Goal: Check status: Check status

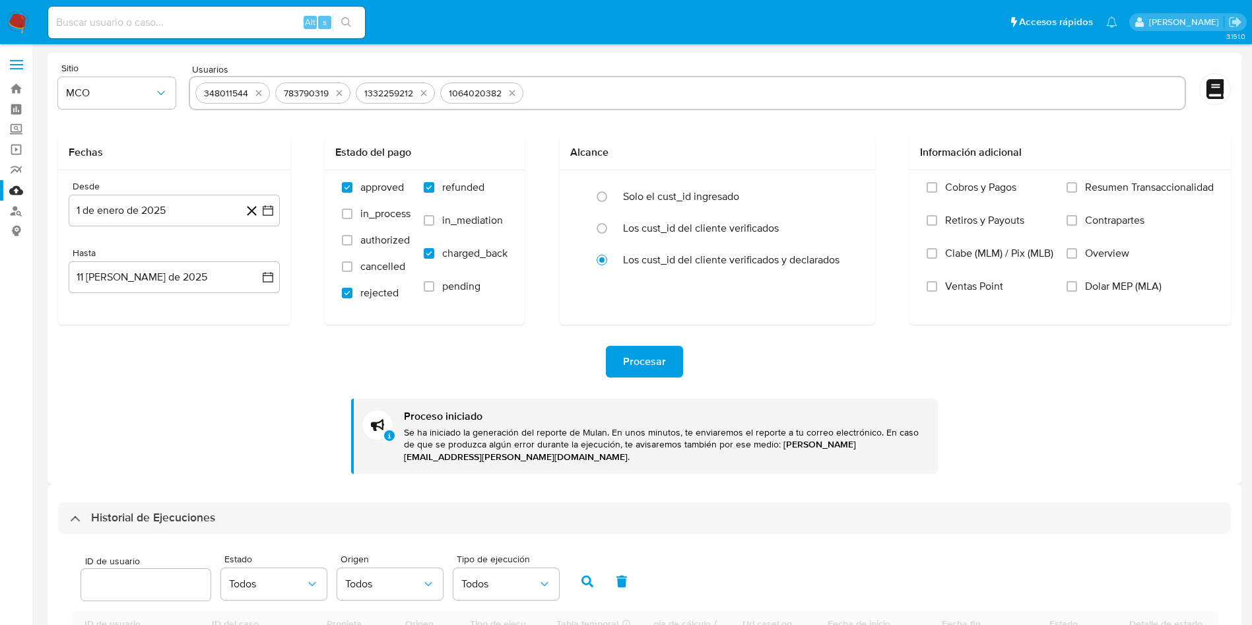
select select "10"
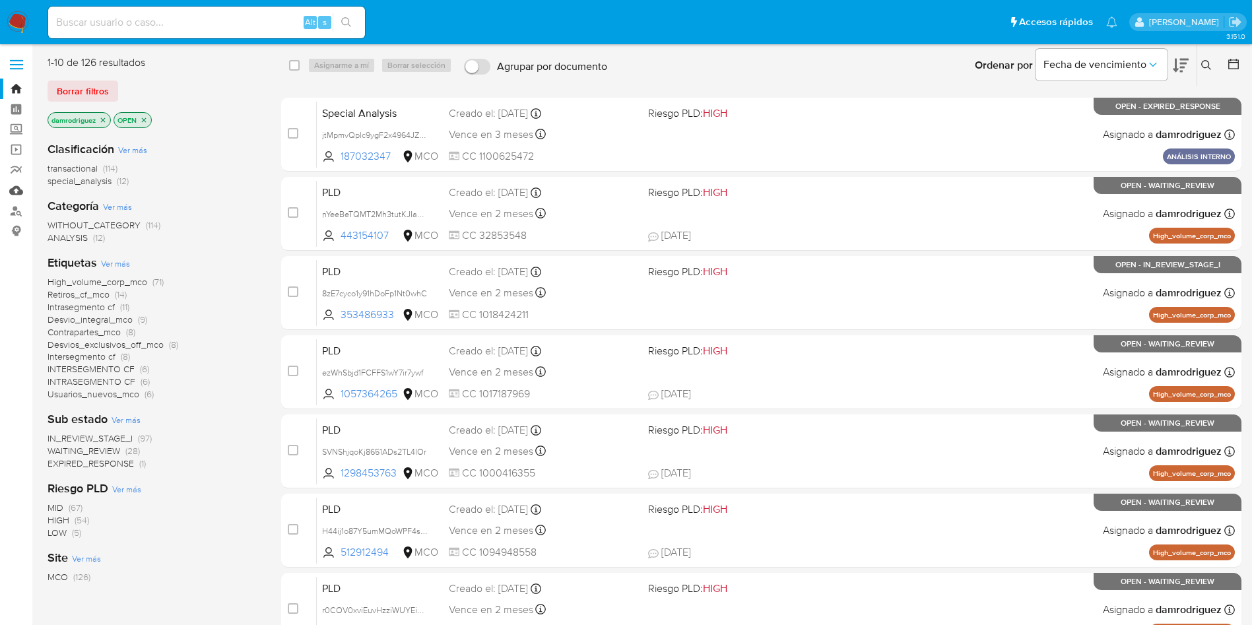
click at [14, 194] on link "Mulan" at bounding box center [78, 190] width 157 height 20
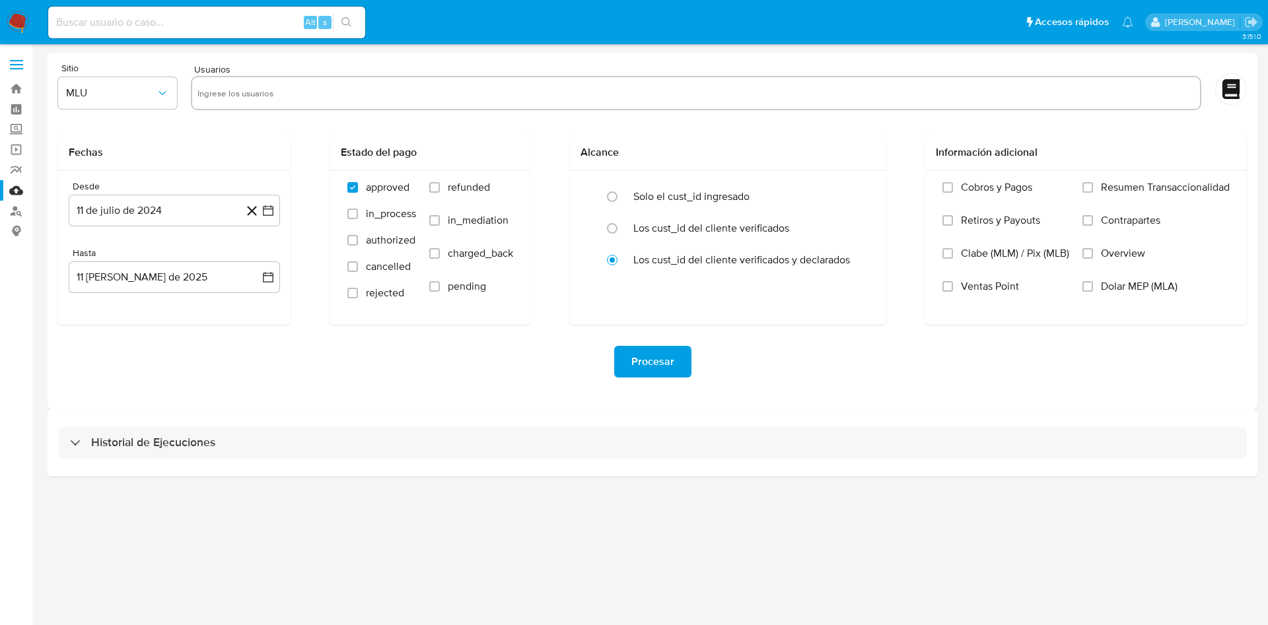
click at [199, 424] on div "Historial de Ejecuciones" at bounding box center [652, 442] width 1209 height 67
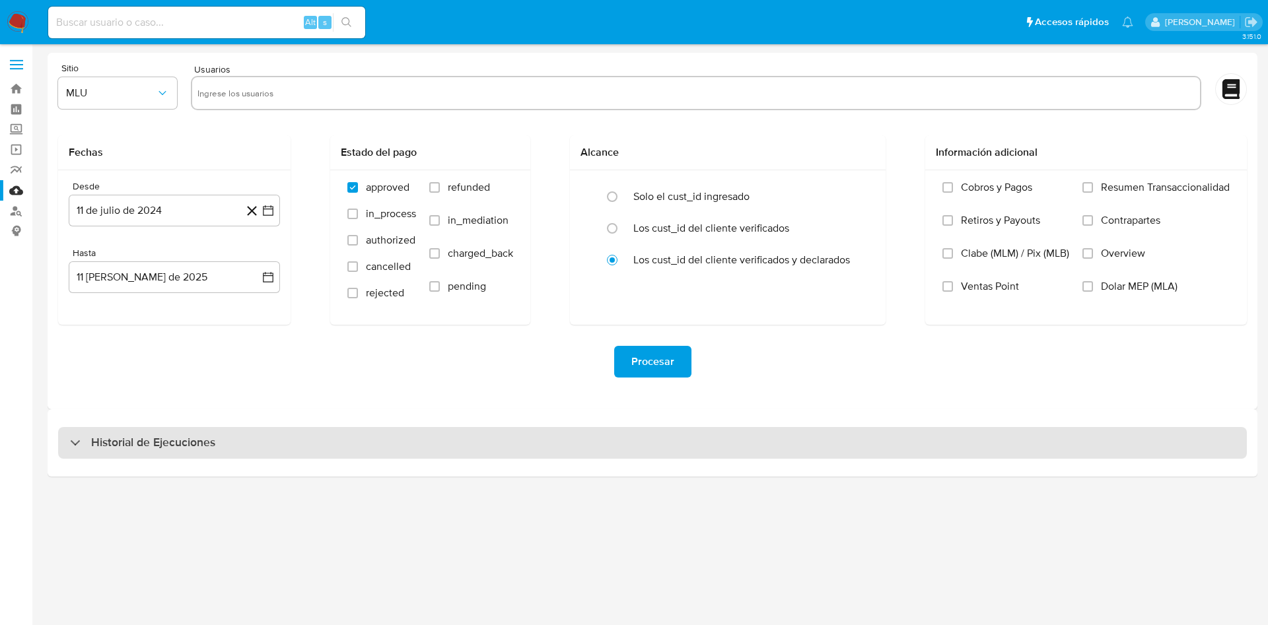
click at [189, 439] on h3 "Historial de Ejecuciones" at bounding box center [153, 443] width 124 height 16
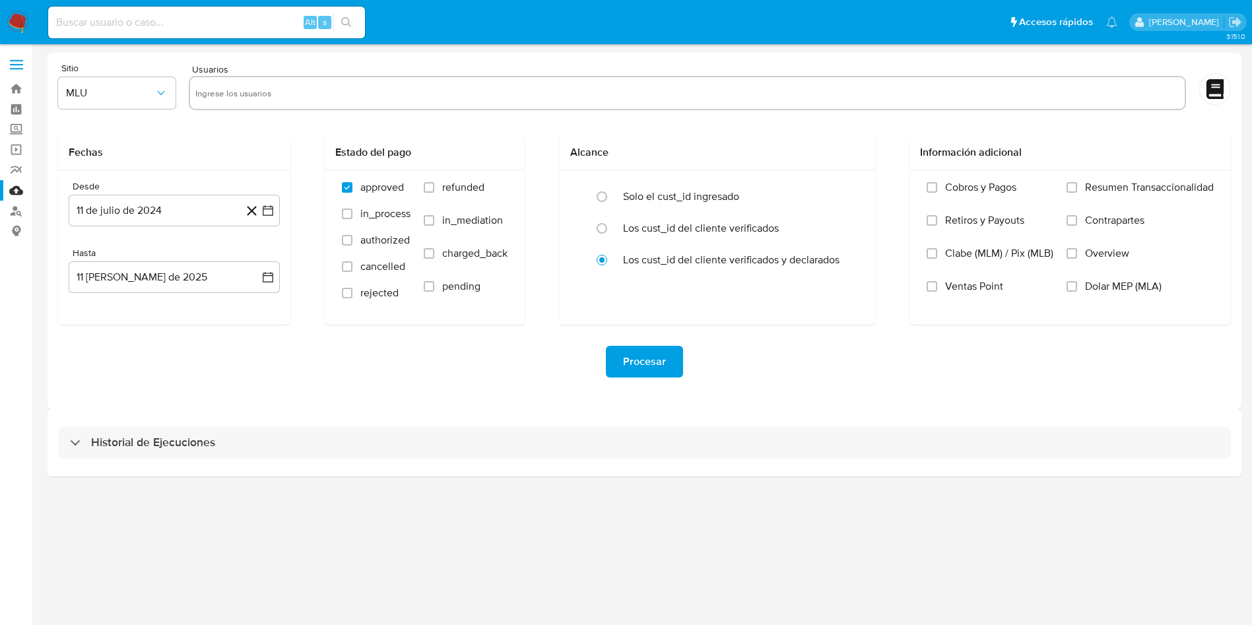
select select "10"
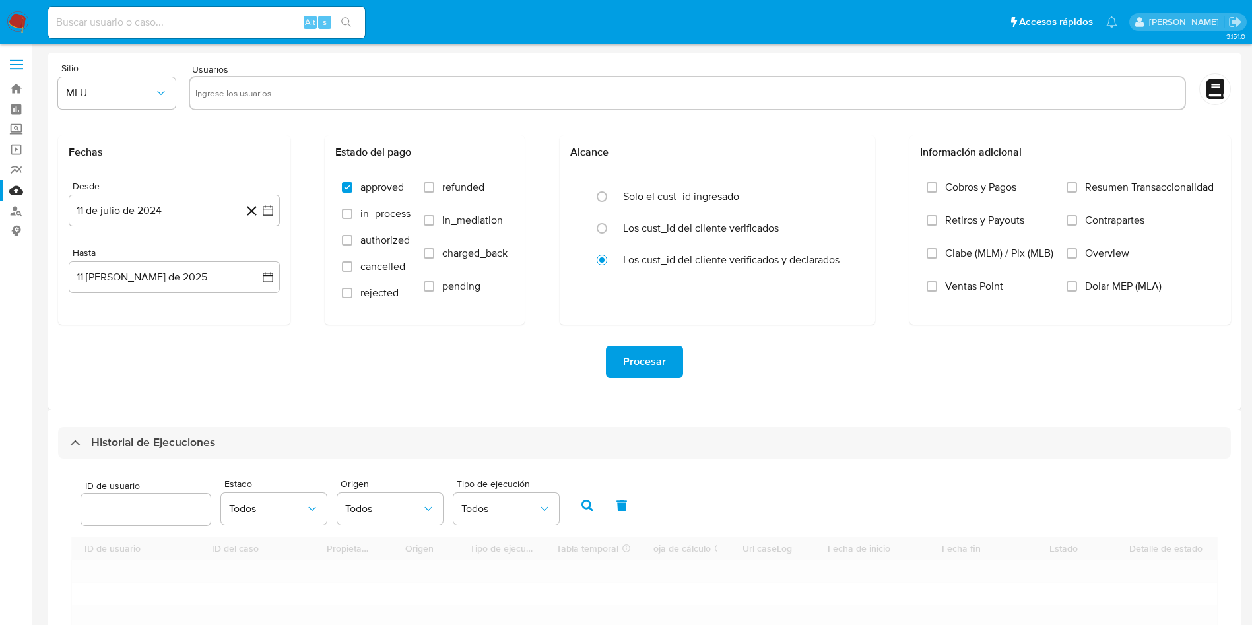
click at [283, 338] on div "Procesar" at bounding box center [644, 362] width 1173 height 74
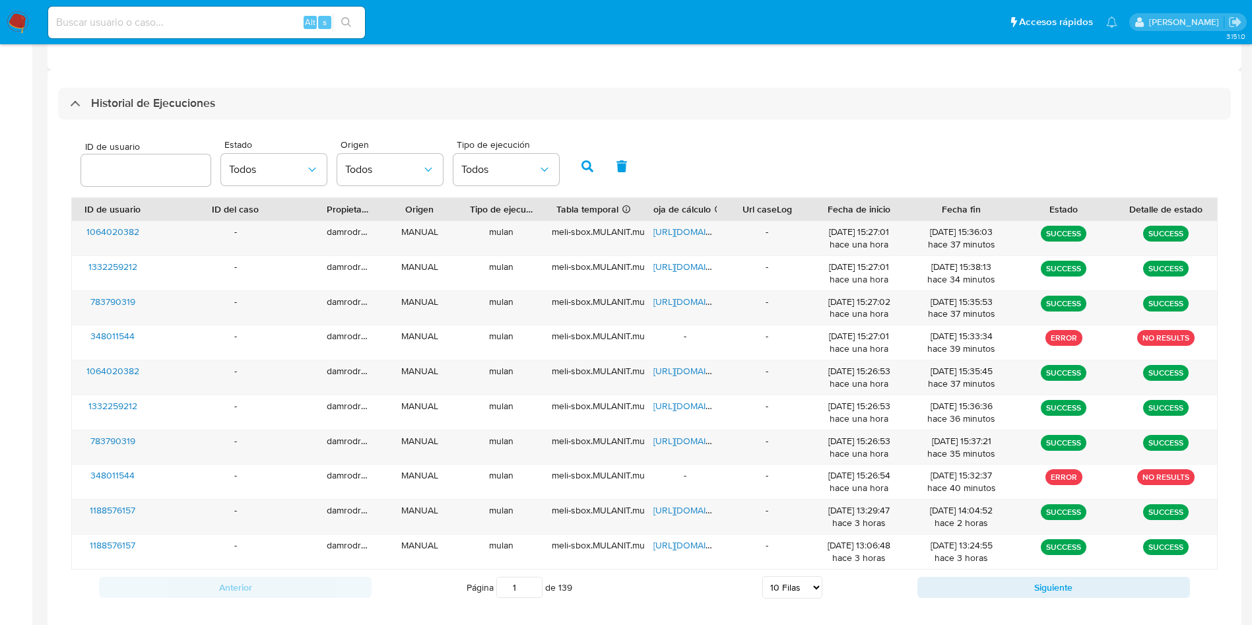
scroll to position [359, 0]
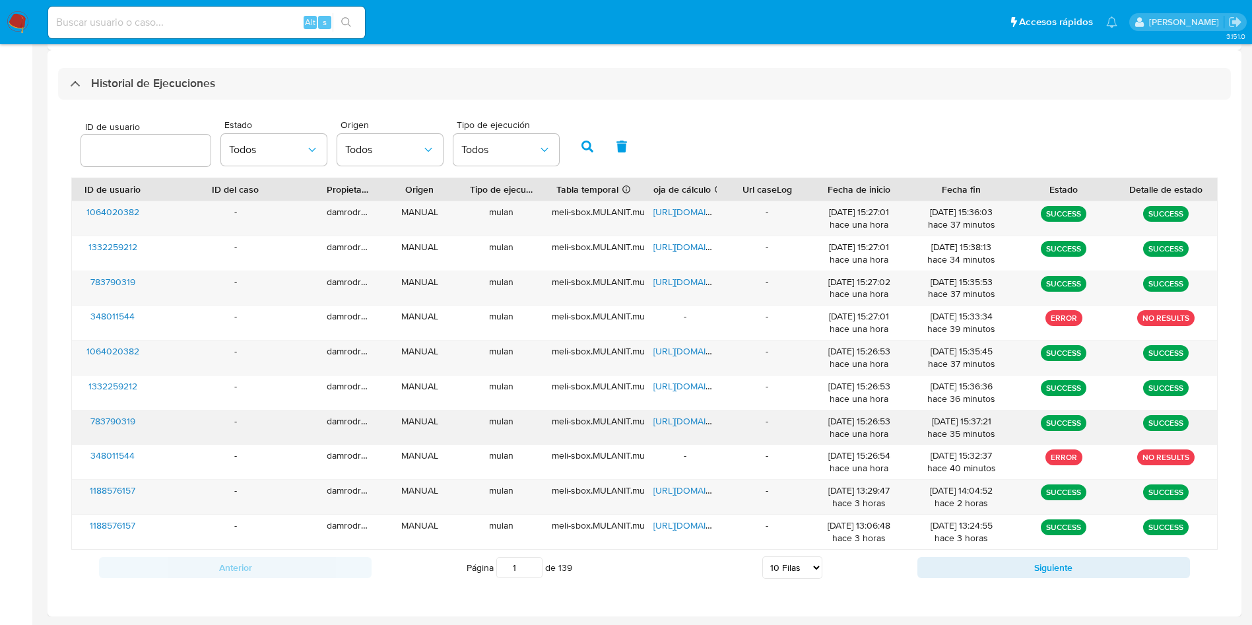
click at [123, 421] on span "783790319" at bounding box center [112, 421] width 45 height 13
click at [702, 417] on span "https://docs.google.com/spreadsheets/d/1OM2DpDJQhnfH1roa9xehKB5X5hVQQ4Ygf0ktQA2…" at bounding box center [699, 421] width 91 height 13
click at [702, 284] on span "https://docs.google.com/spreadsheets/d/1ogy4RFNH_l4Pmu1YFZ88QjW8PCr3JhlXImY81lx…" at bounding box center [699, 281] width 91 height 13
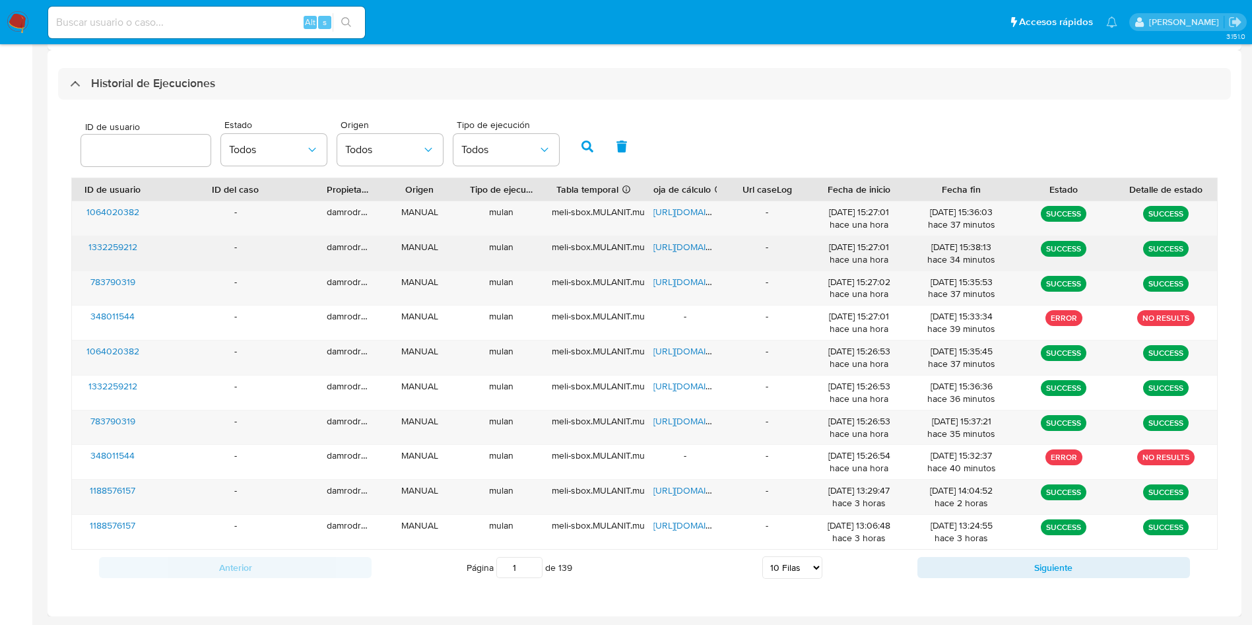
click at [116, 243] on span "1332259212" at bounding box center [112, 246] width 49 height 13
click at [677, 246] on span "https://docs.google.com/spreadsheets/d/1mDedXaHHQj4Rv2yfboY0z6MMf6_GWngGVtg6kAk…" at bounding box center [699, 246] width 91 height 13
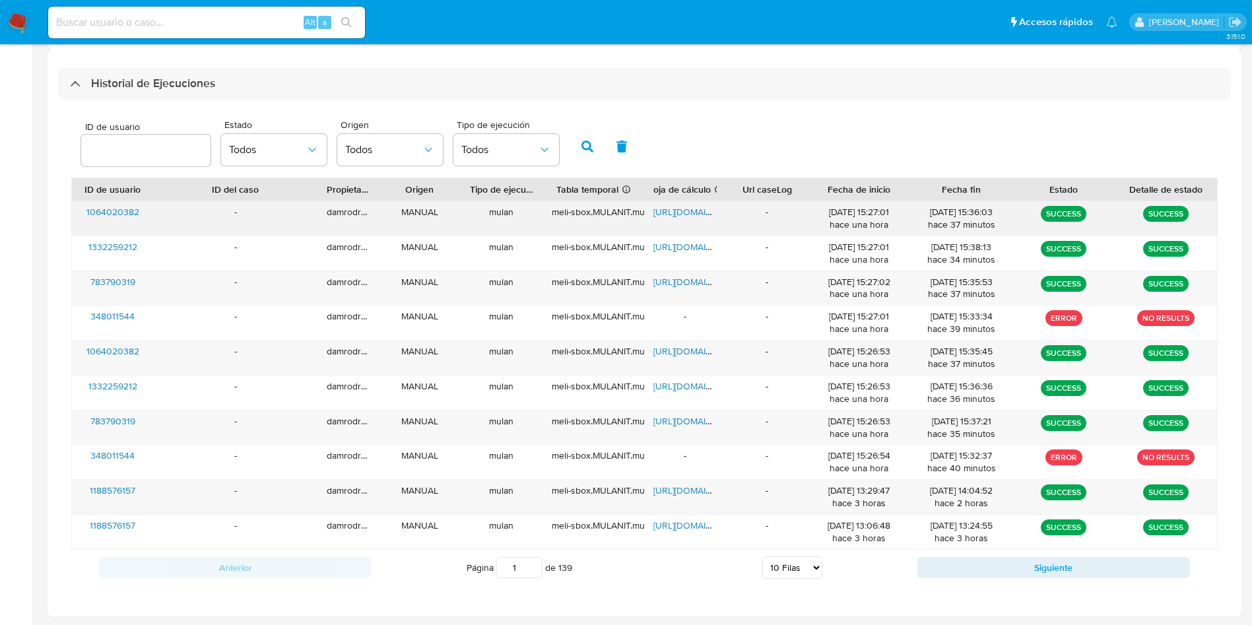
click at [693, 211] on span "https://docs.google.com/spreadsheets/d/1BDAiwpvi4sfV6vNOf0rwdnHtXAiHcwJ4dotknnJ…" at bounding box center [699, 211] width 91 height 13
click at [22, 19] on img at bounding box center [18, 22] width 22 height 22
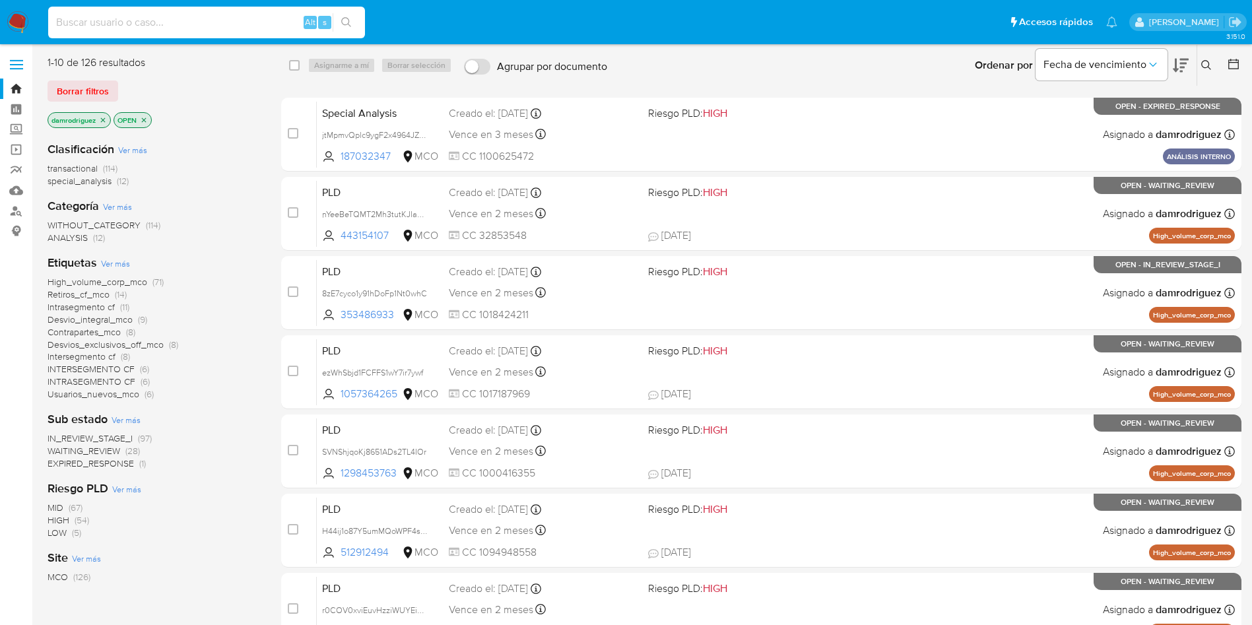
click at [116, 17] on input at bounding box center [206, 22] width 317 height 17
paste input "348011544"
type input "348011544"
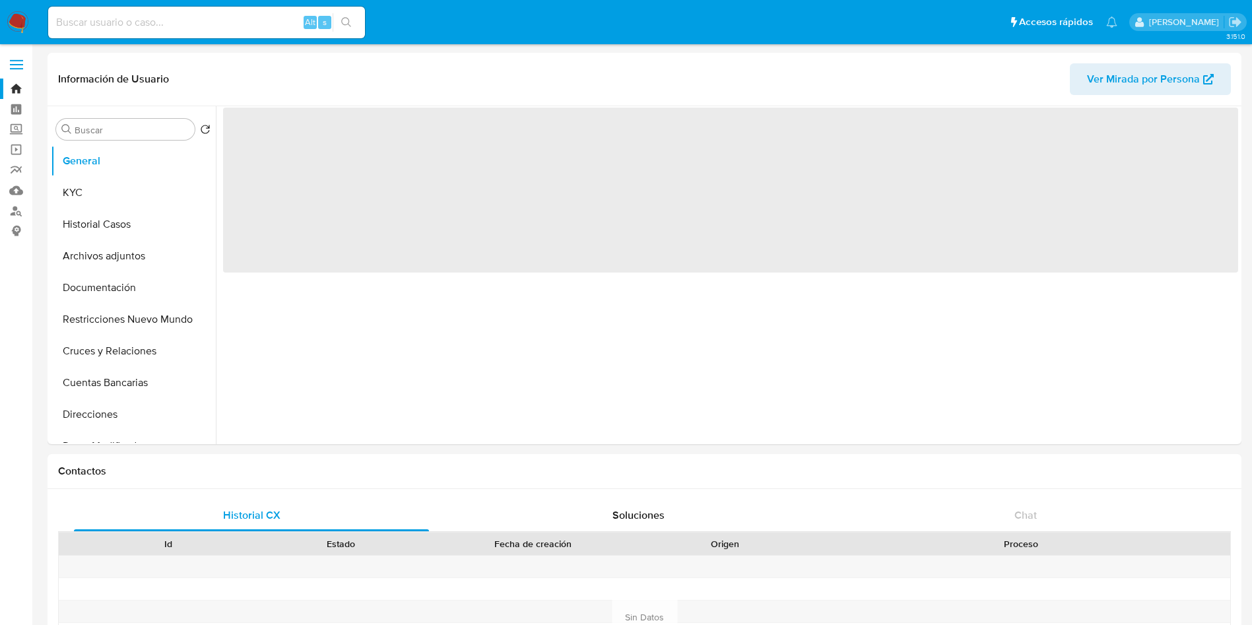
select select "10"
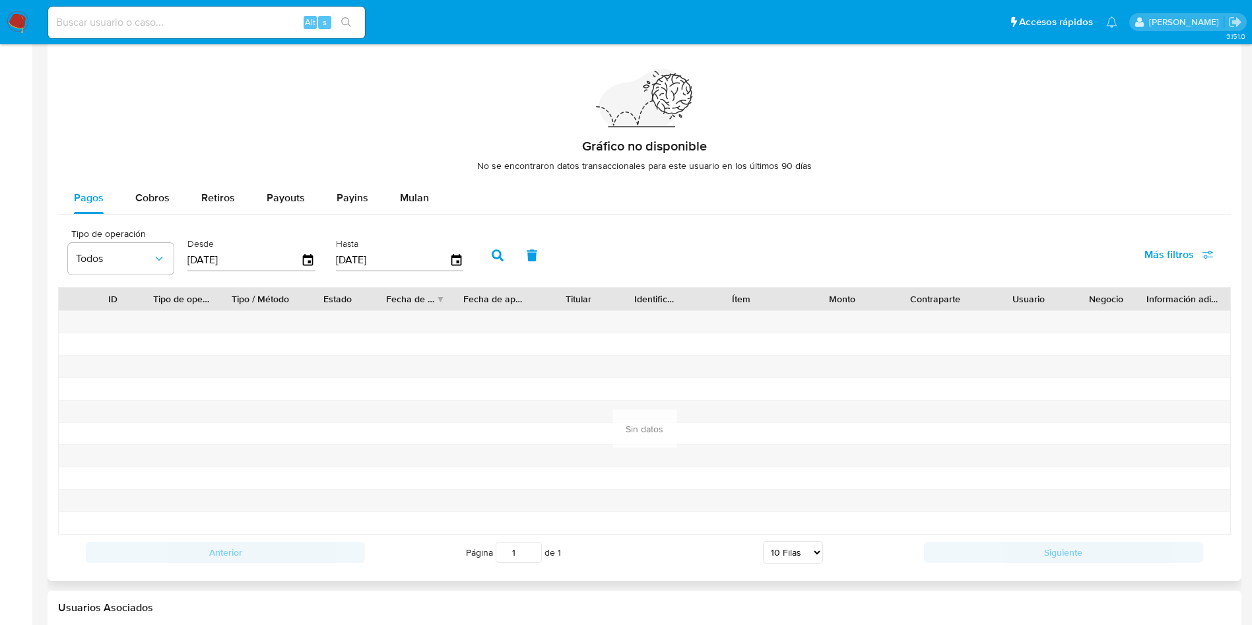
scroll to position [771, 0]
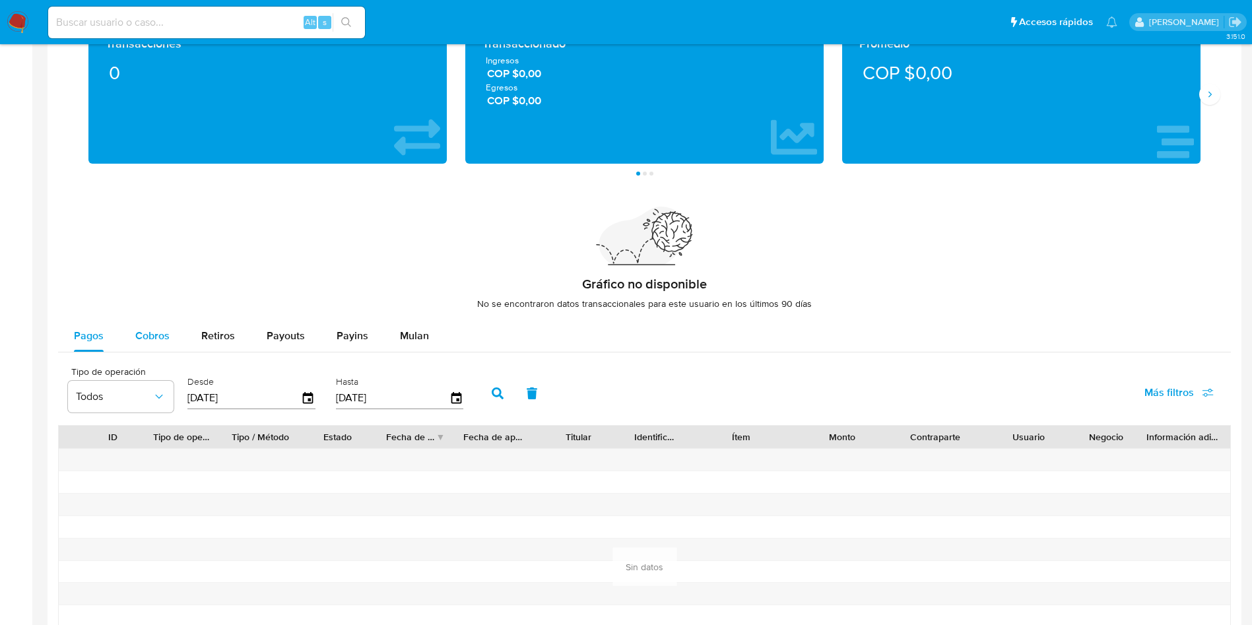
drag, startPoint x: 123, startPoint y: 327, endPoint x: 182, endPoint y: 329, distance: 58.8
click at [139, 327] on div "Pagos Cobros Retiros Payouts Payins Mulan" at bounding box center [644, 336] width 1173 height 32
click at [186, 329] on button "Retiros" at bounding box center [218, 336] width 65 height 32
select select "10"
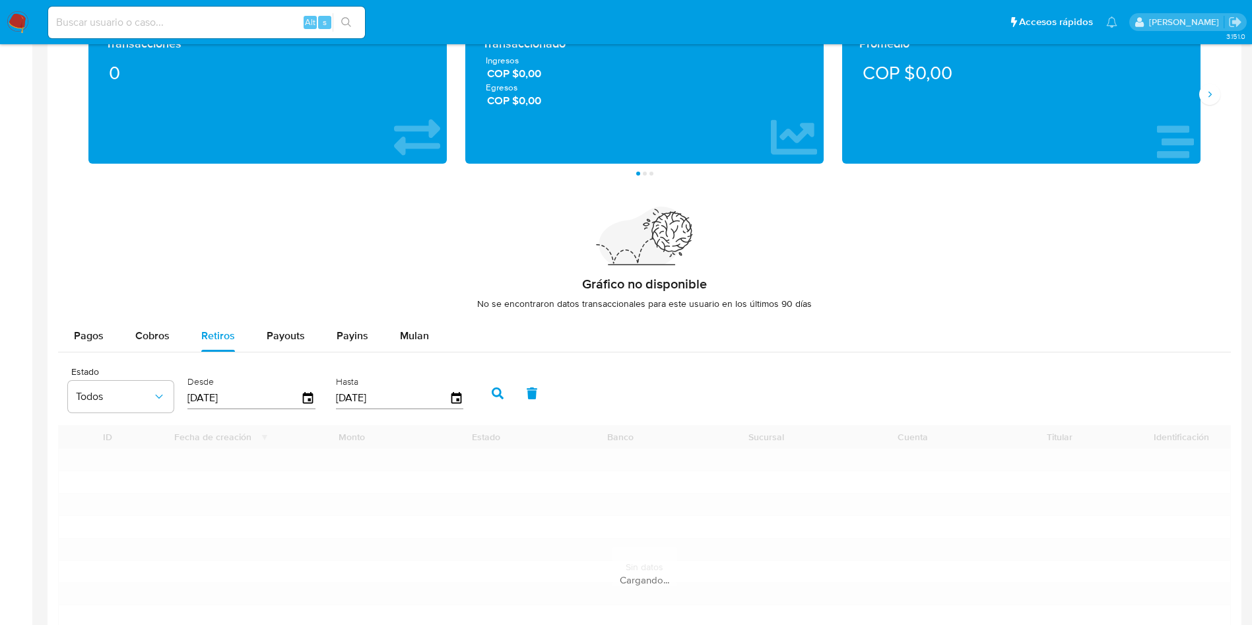
scroll to position [0, 0]
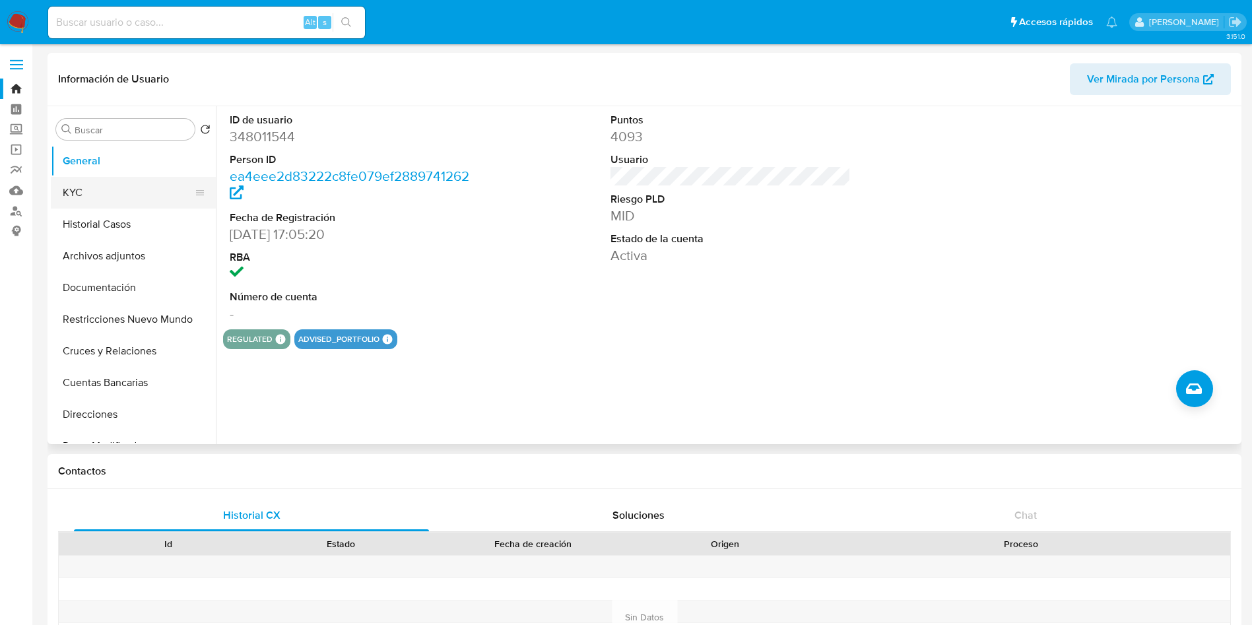
click at [102, 195] on button "KYC" at bounding box center [128, 193] width 154 height 32
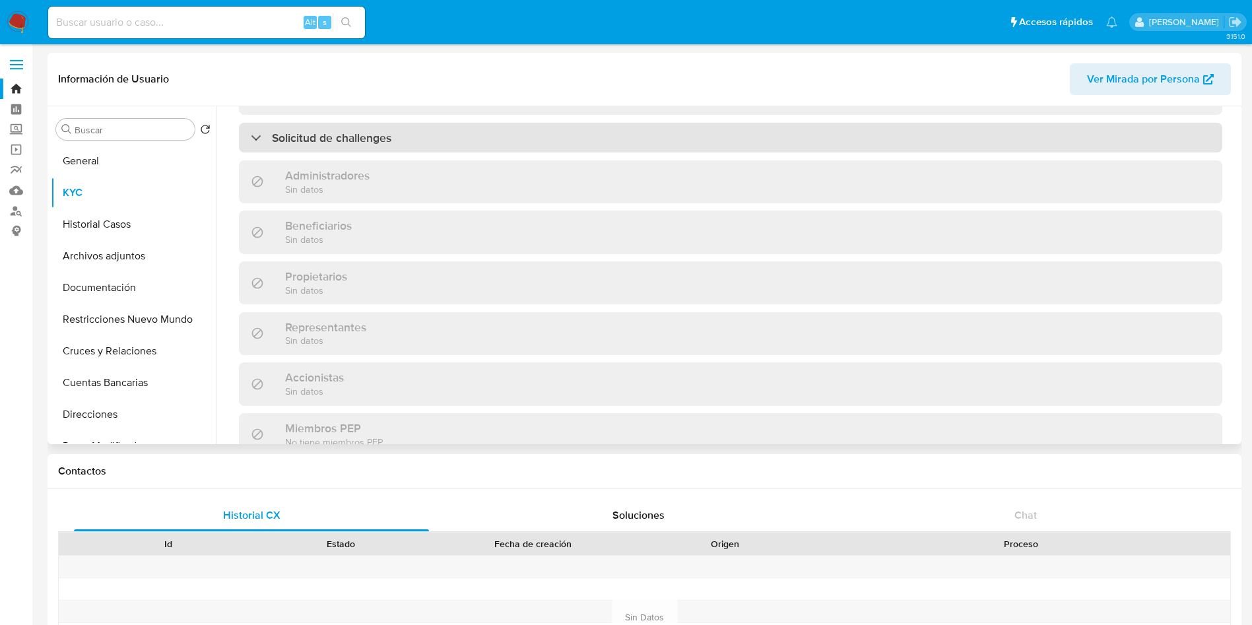
scroll to position [841, 0]
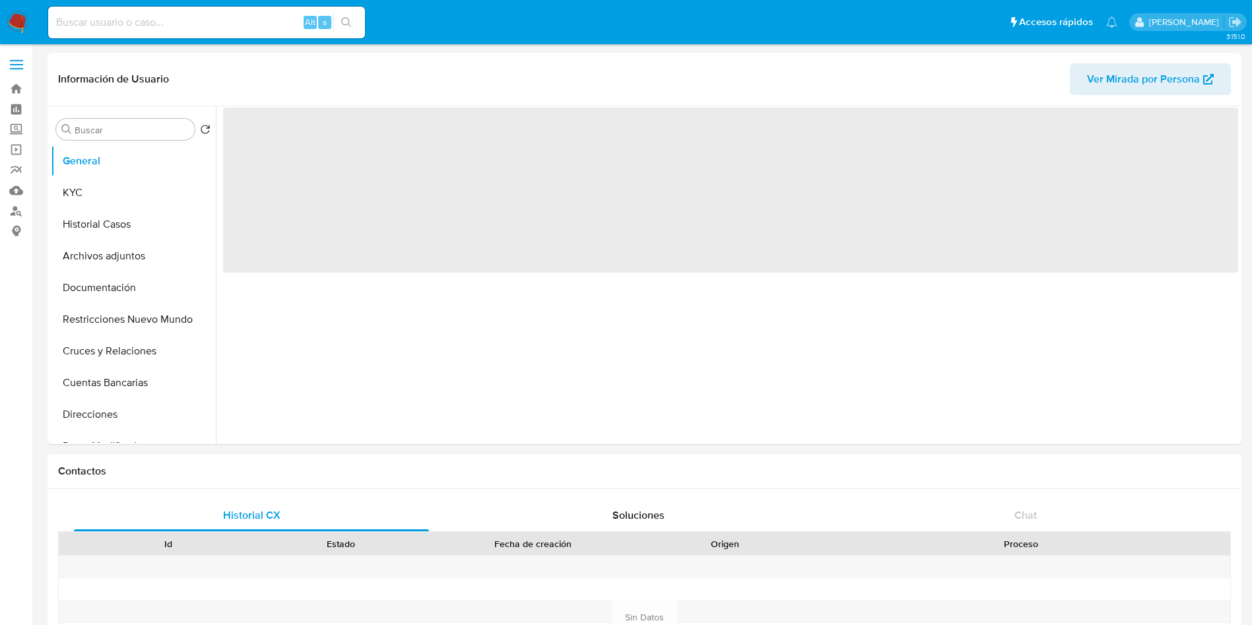
select select "10"
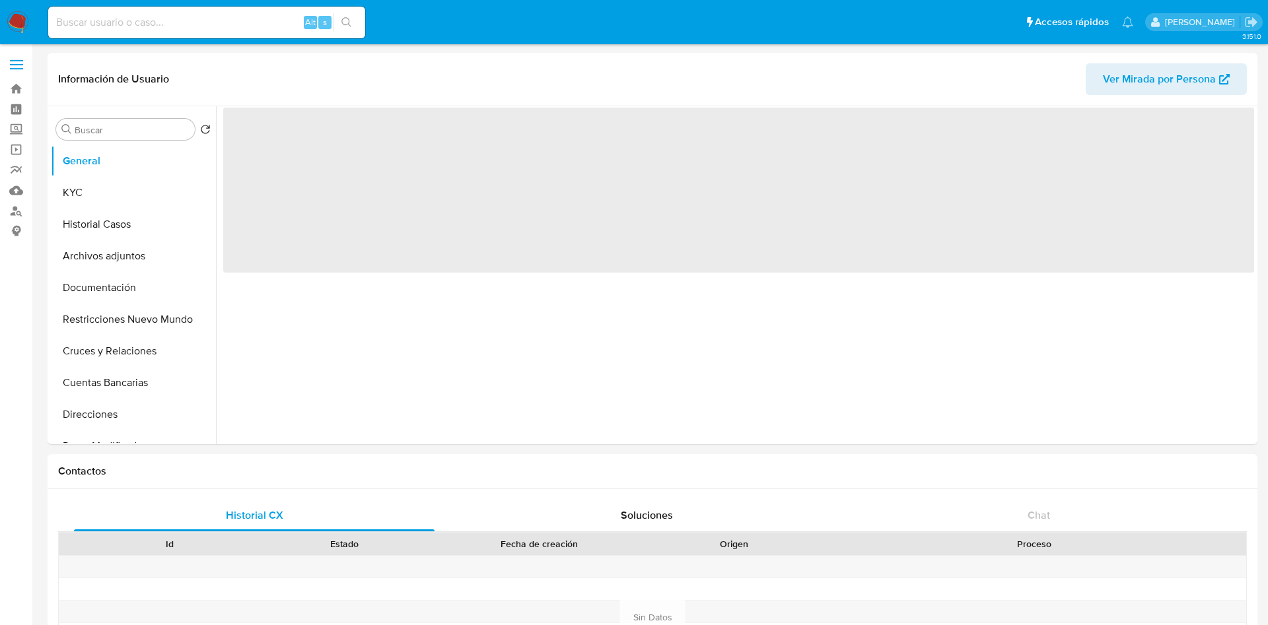
select select "10"
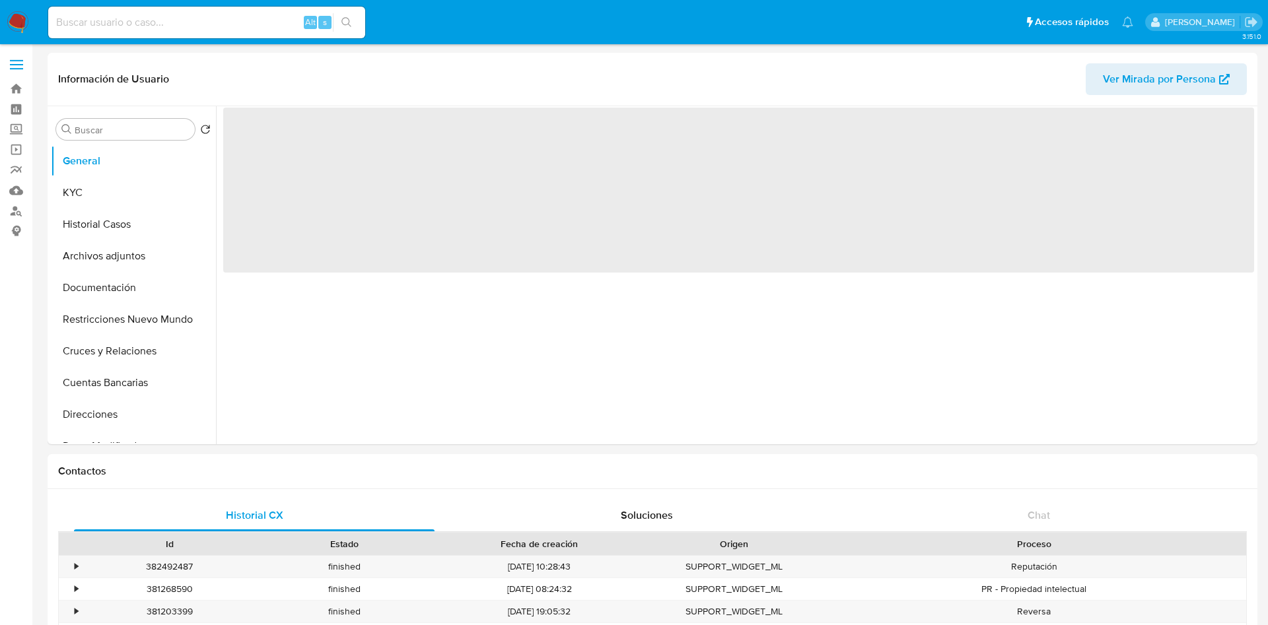
select select "10"
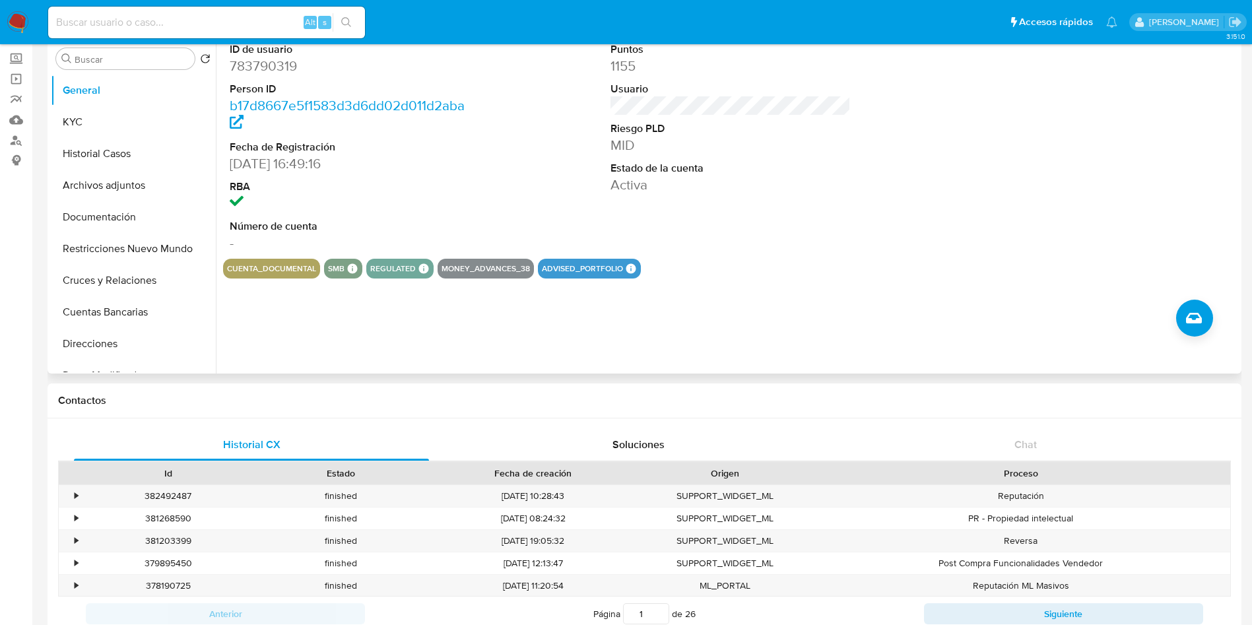
scroll to position [99, 0]
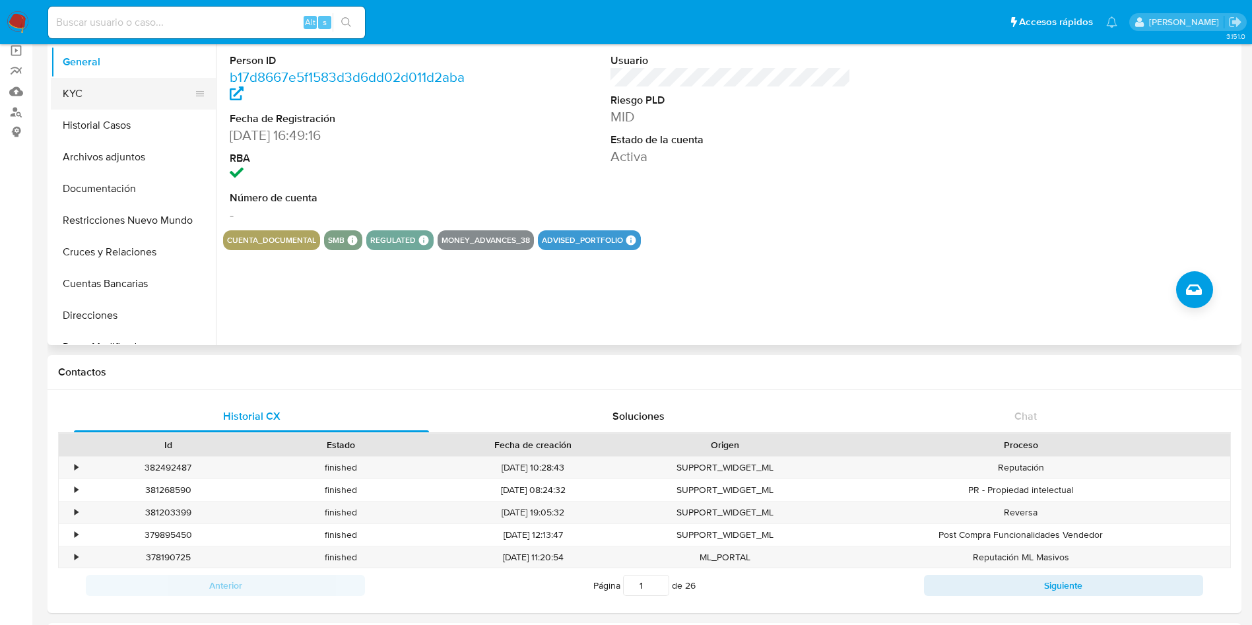
click at [78, 98] on button "KYC" at bounding box center [128, 94] width 154 height 32
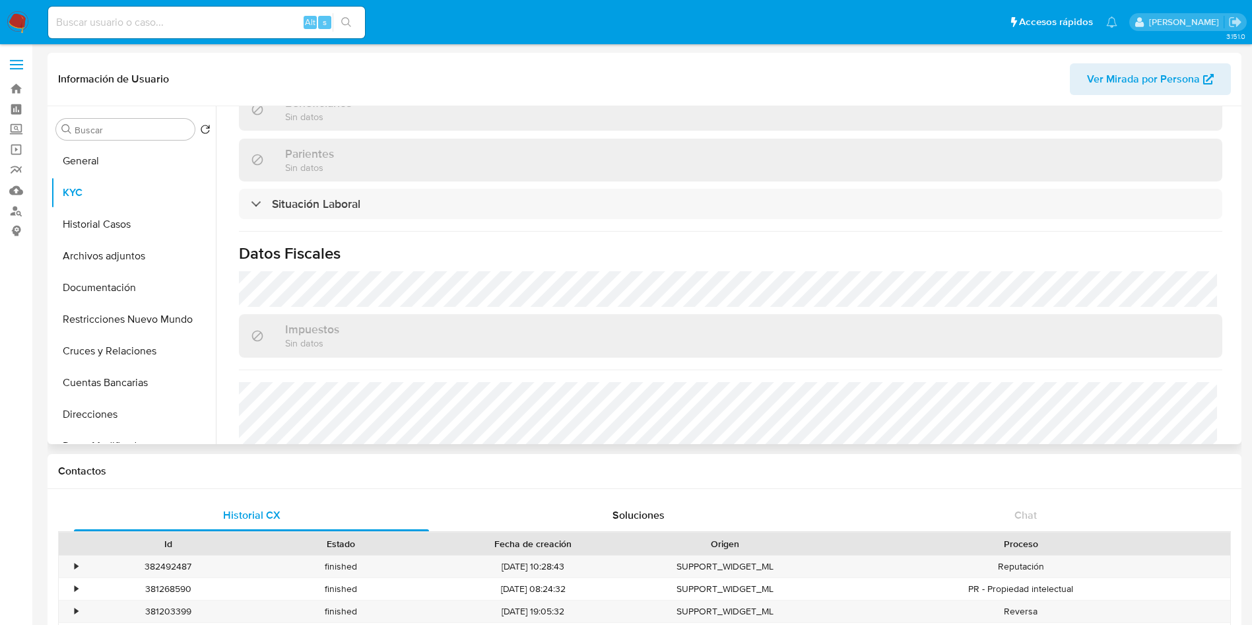
scroll to position [695, 0]
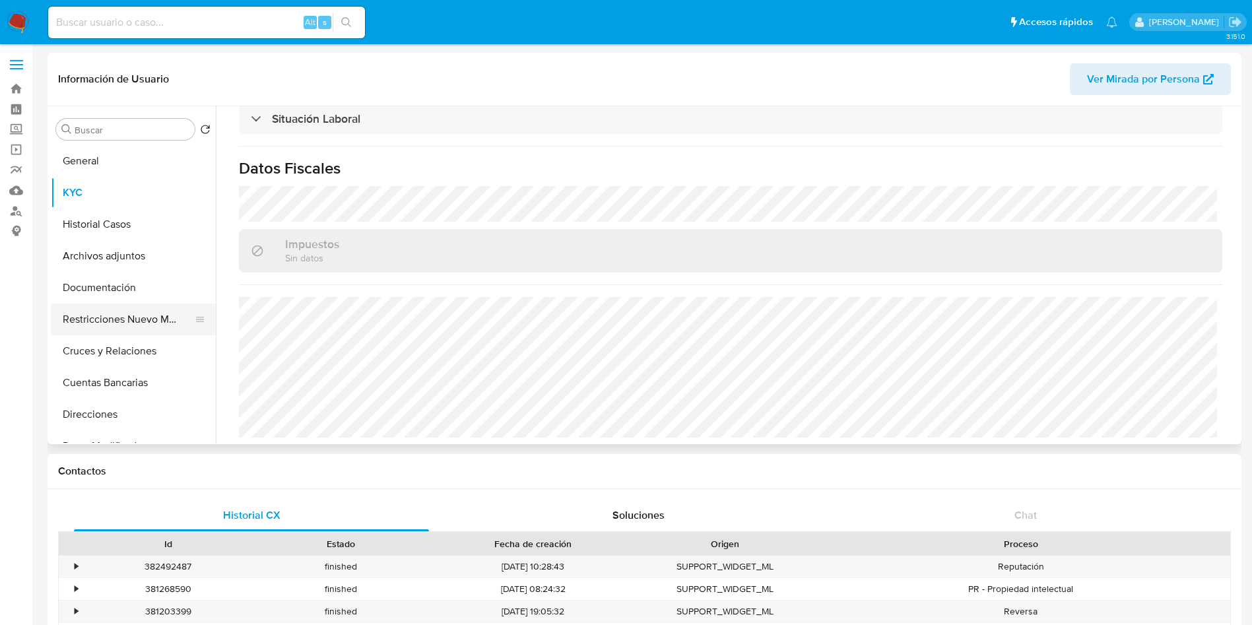
click at [115, 318] on button "Restricciones Nuevo Mundo" at bounding box center [128, 320] width 154 height 32
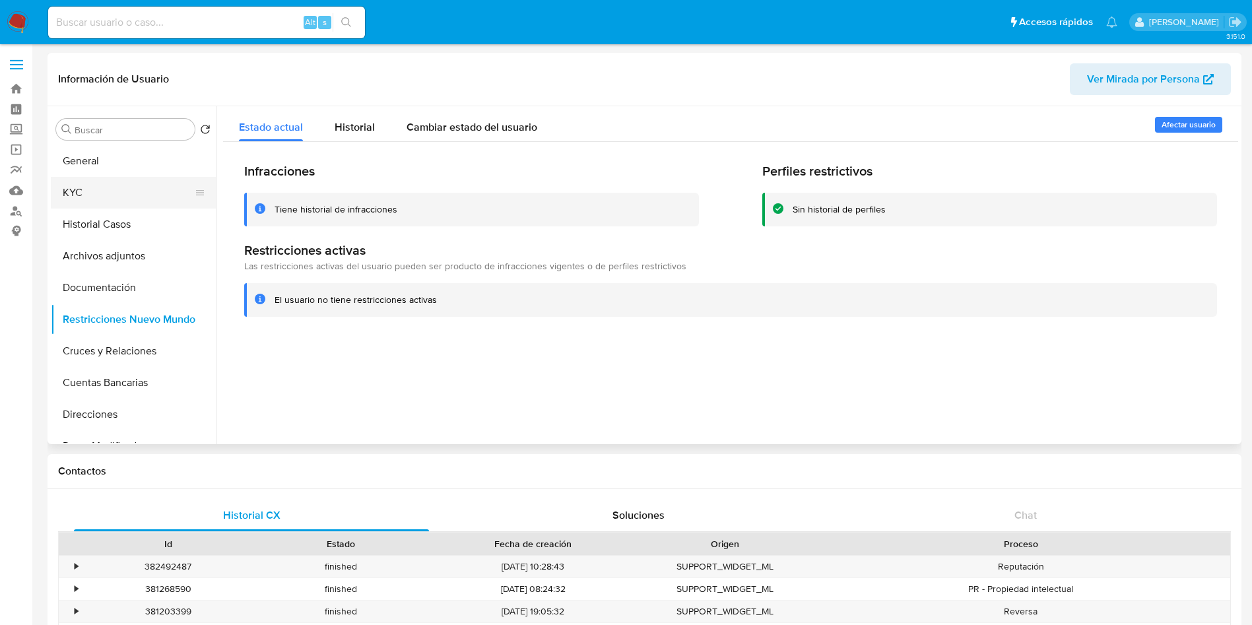
click at [100, 184] on button "KYC" at bounding box center [128, 193] width 154 height 32
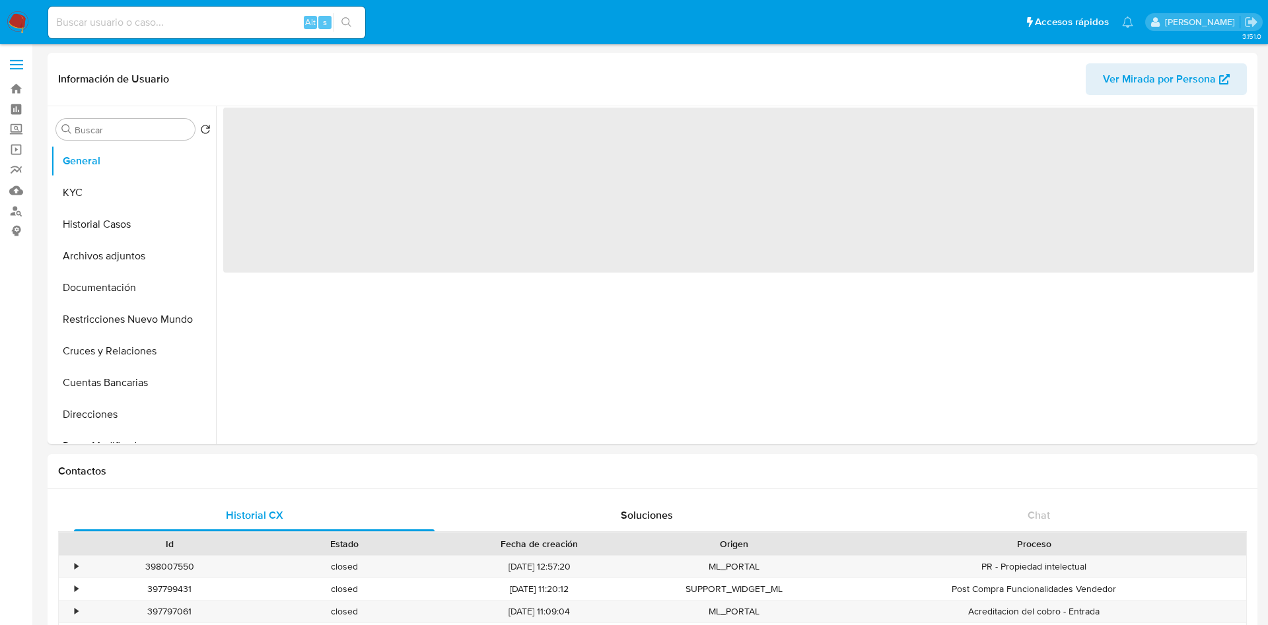
select select "10"
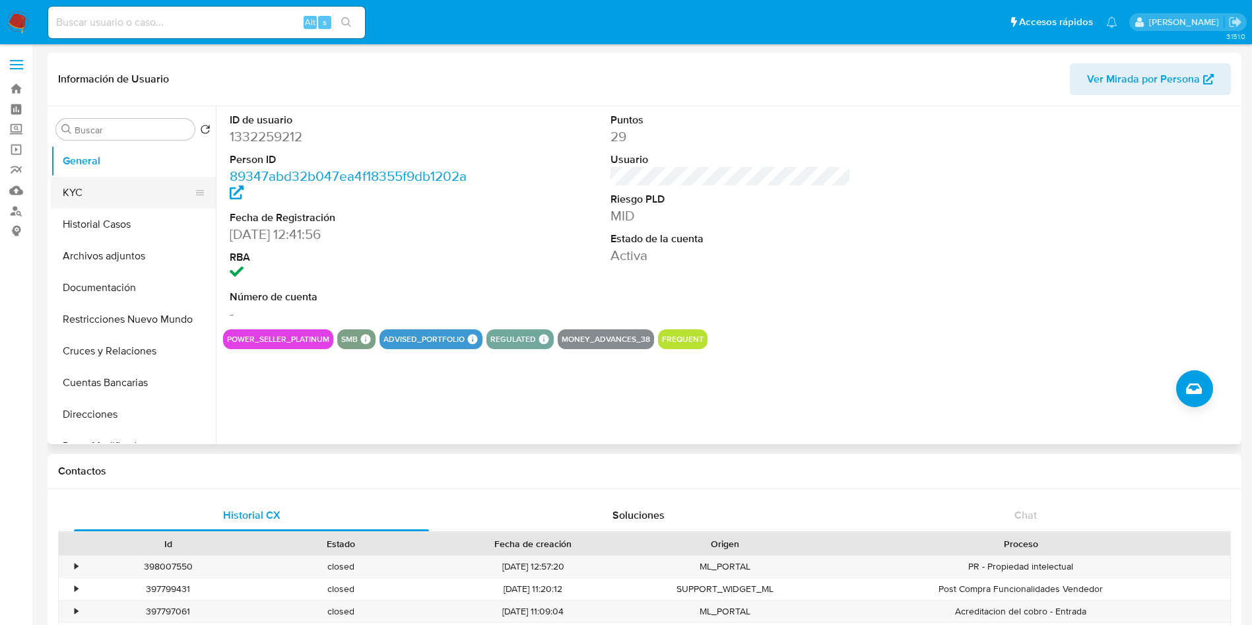
click at [94, 181] on button "KYC" at bounding box center [128, 193] width 154 height 32
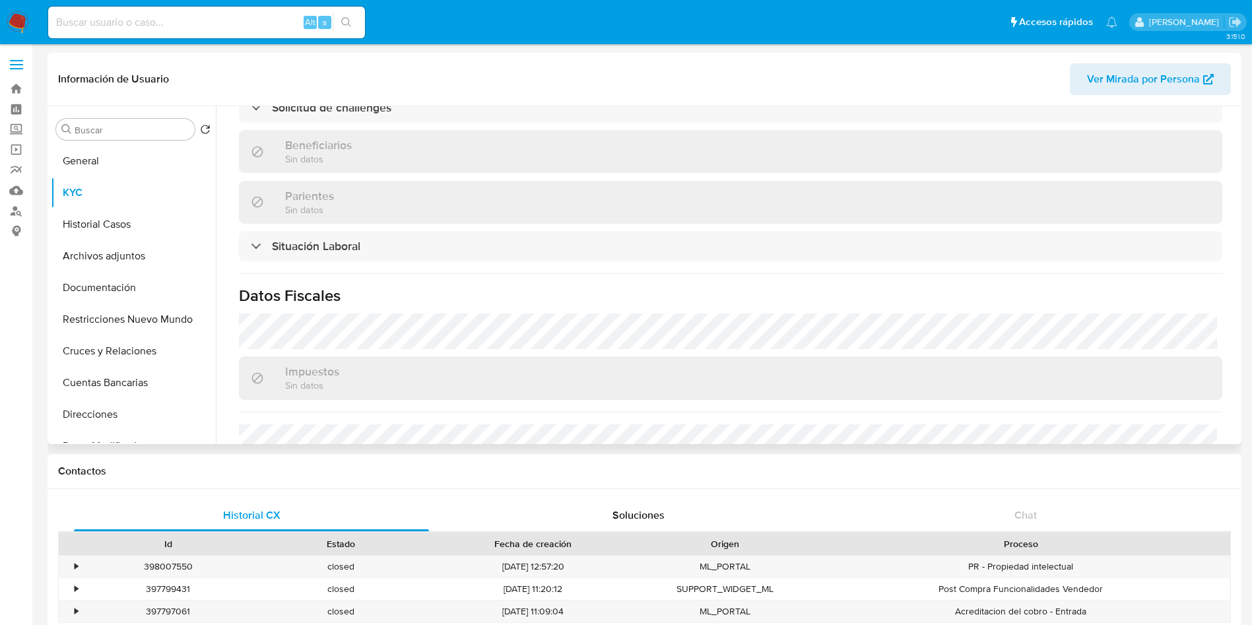
scroll to position [658, 0]
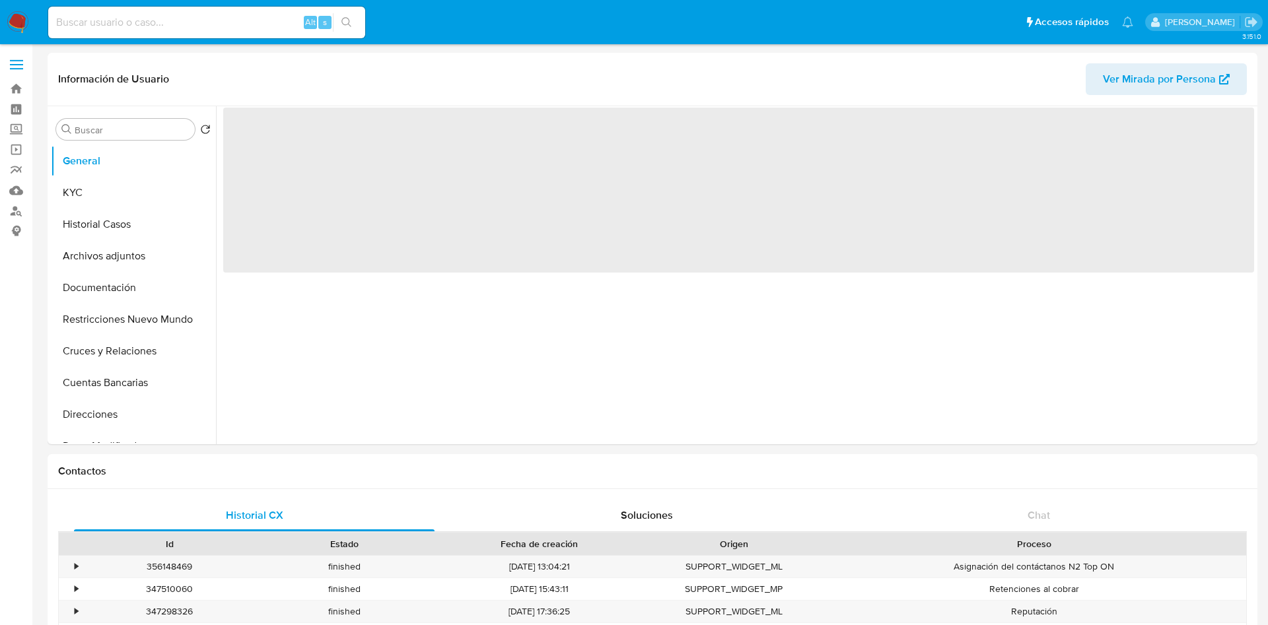
select select "10"
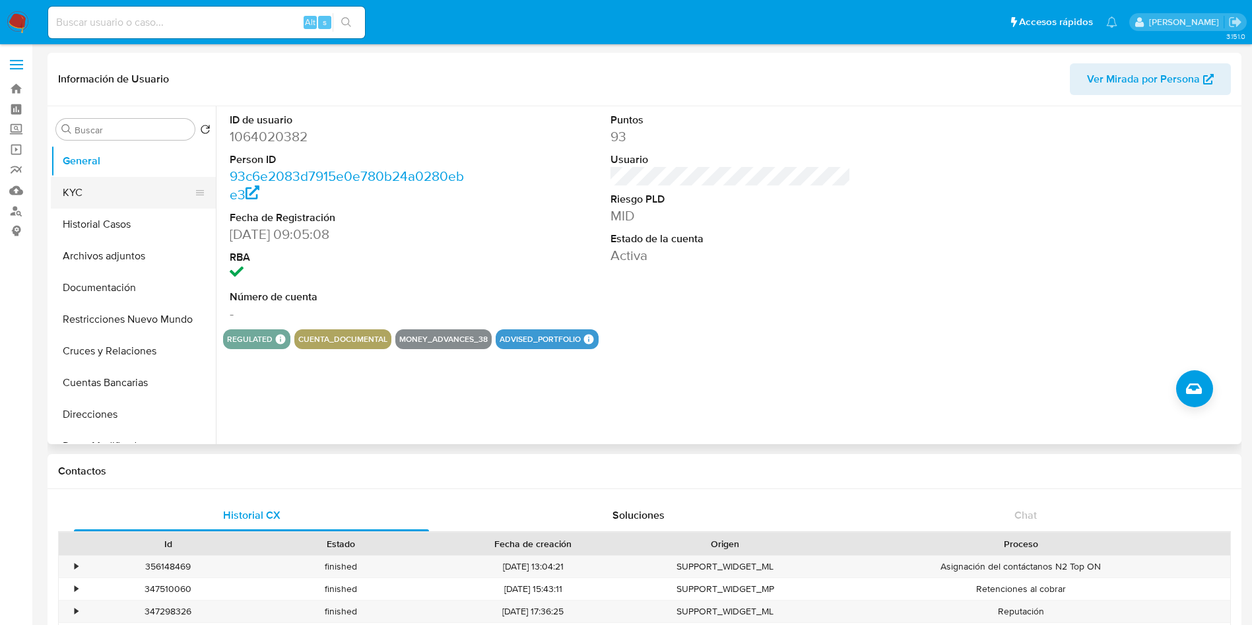
click at [105, 193] on button "KYC" at bounding box center [128, 193] width 154 height 32
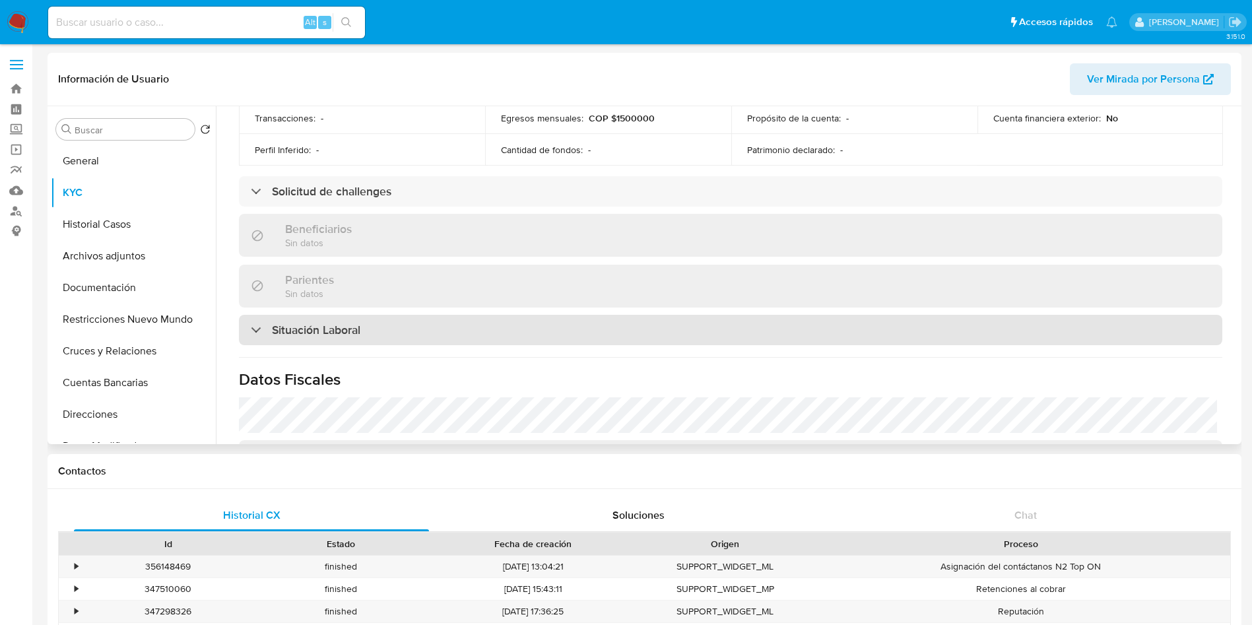
scroll to position [658, 0]
